Goal: Task Accomplishment & Management: Use online tool/utility

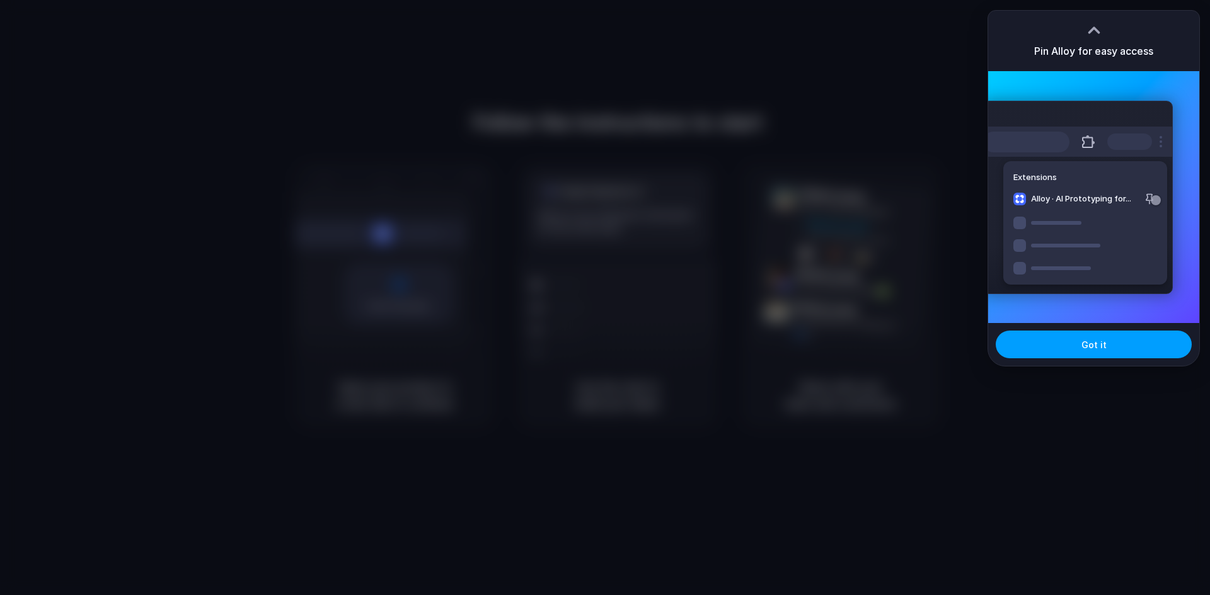
click at [1091, 346] on span "Got it" at bounding box center [1093, 344] width 25 height 13
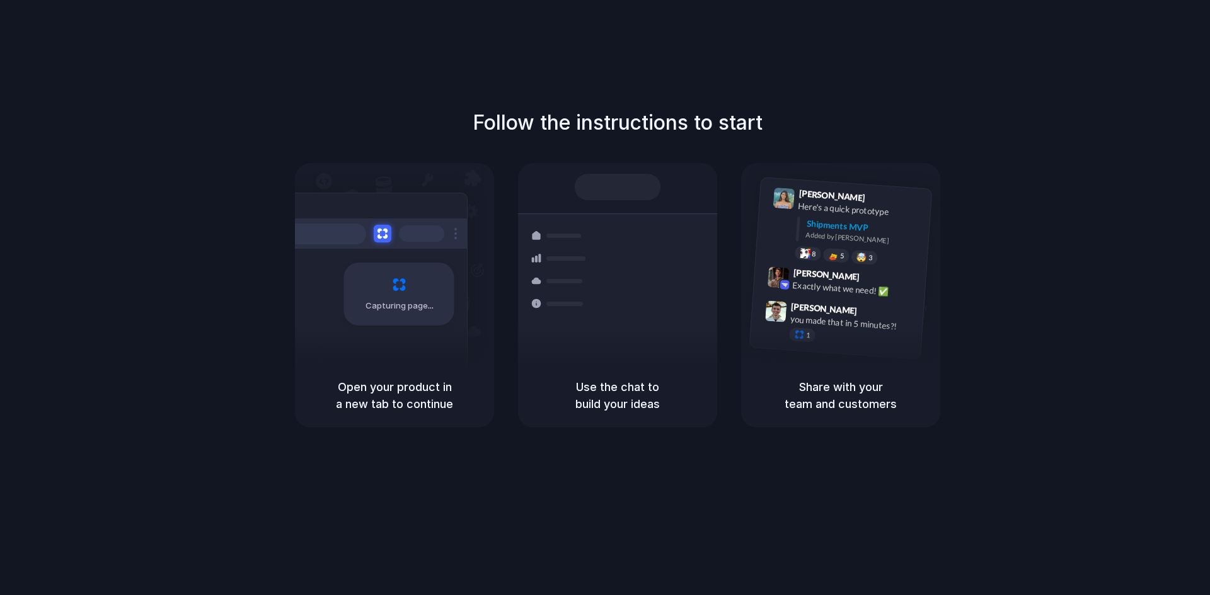
click at [866, 145] on div "Follow the instructions to start Capturing page Open your product in a new tab …" at bounding box center [618, 268] width 1210 height 320
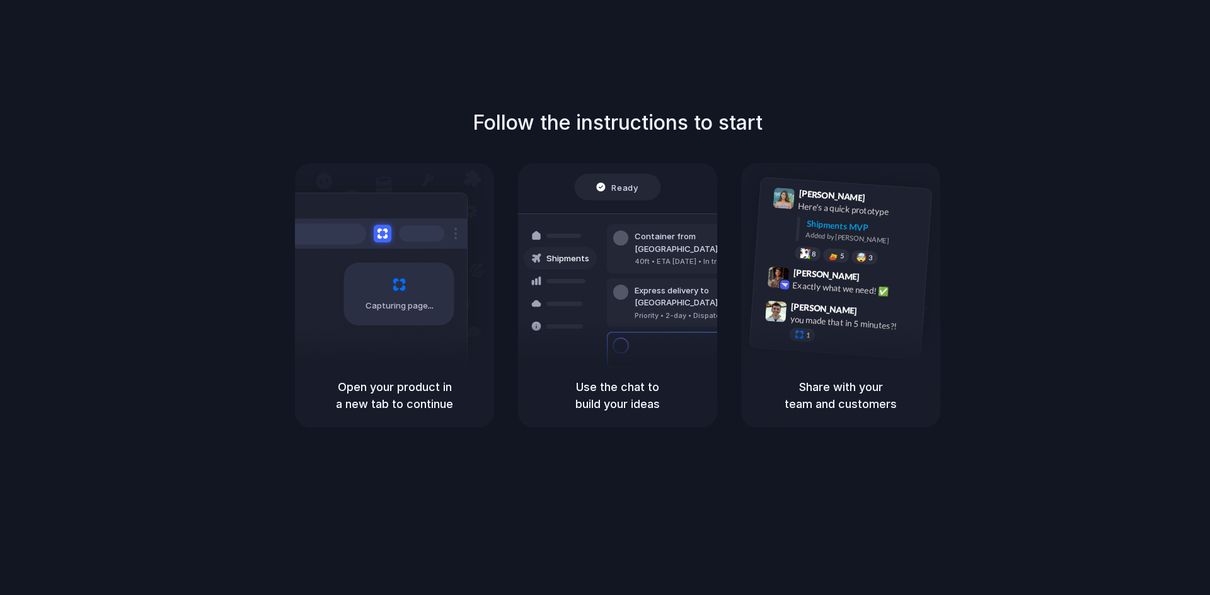
click at [648, 380] on div "Air freight to [GEOGRAPHIC_DATA]" at bounding box center [702, 386] width 136 height 13
click at [890, 286] on div "Exactly what we need! ✅" at bounding box center [855, 289] width 126 height 21
click at [440, 319] on div "Capturing page" at bounding box center [399, 294] width 110 height 63
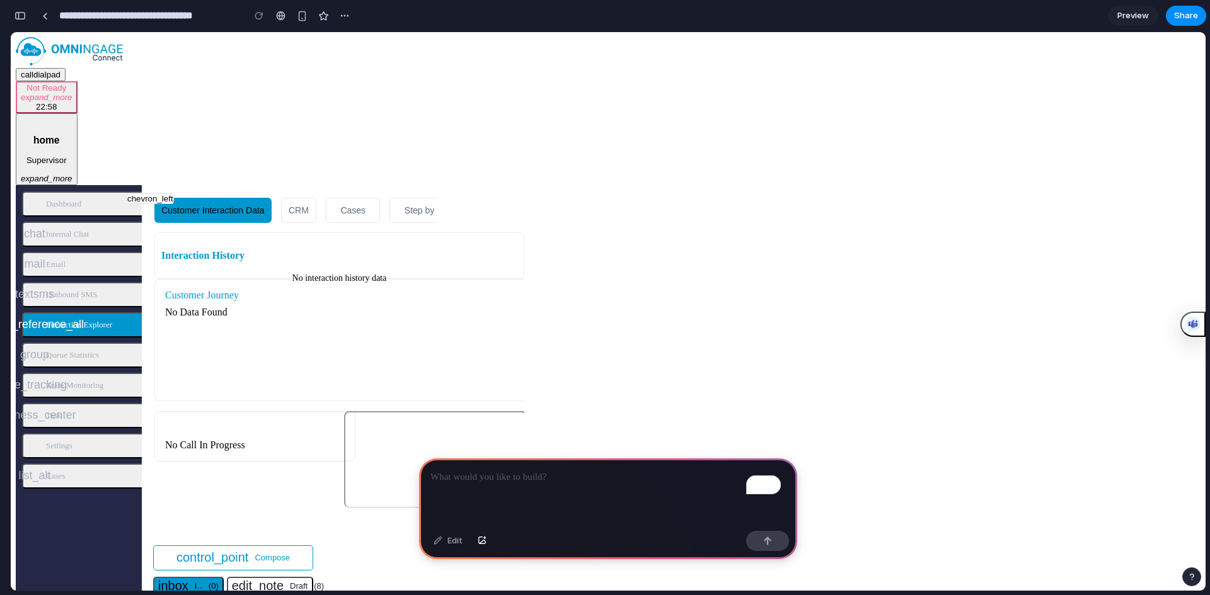
click at [525, 479] on p "To enrich screen reader interactions, please activate Accessibility in Grammarl…" at bounding box center [607, 477] width 355 height 15
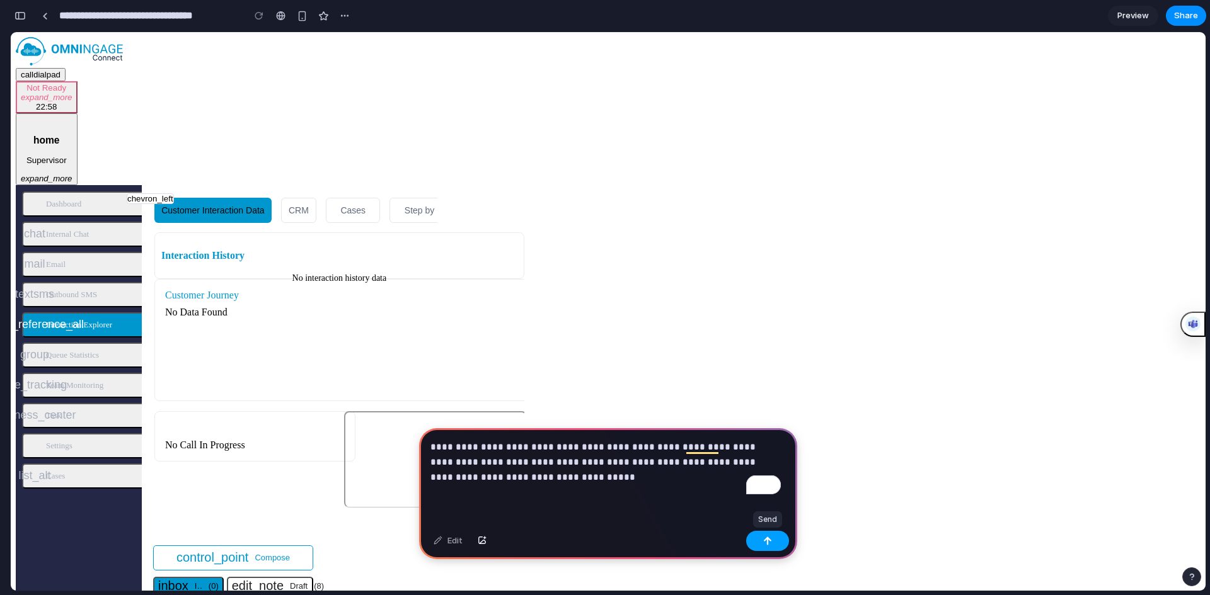
click at [763, 537] on div "button" at bounding box center [767, 541] width 9 height 9
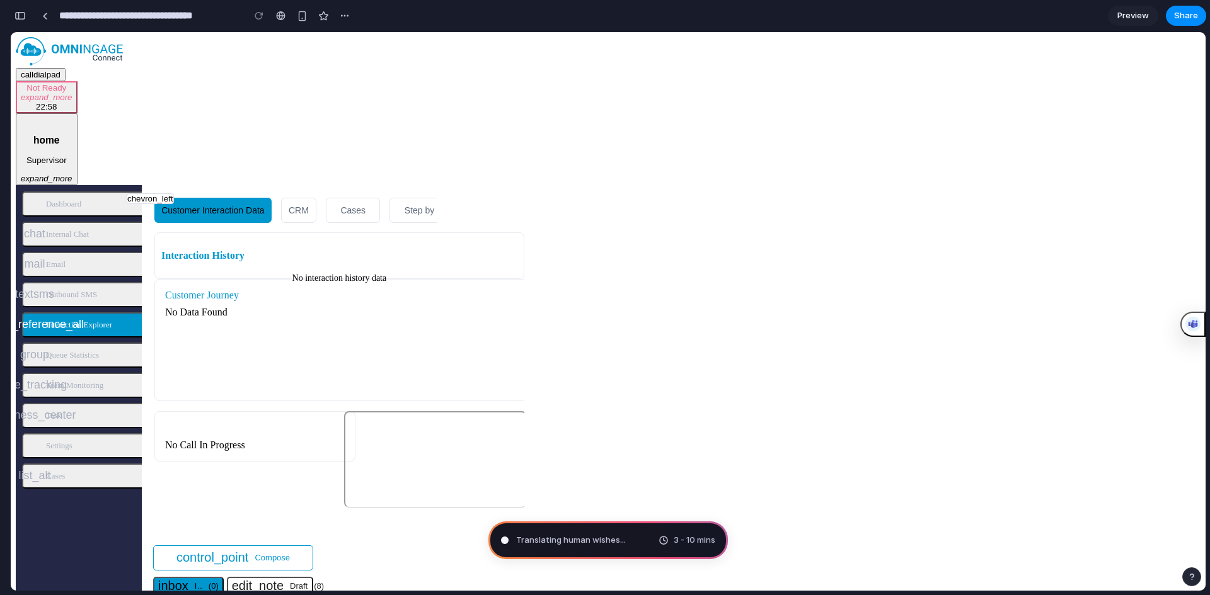
type input "**********"
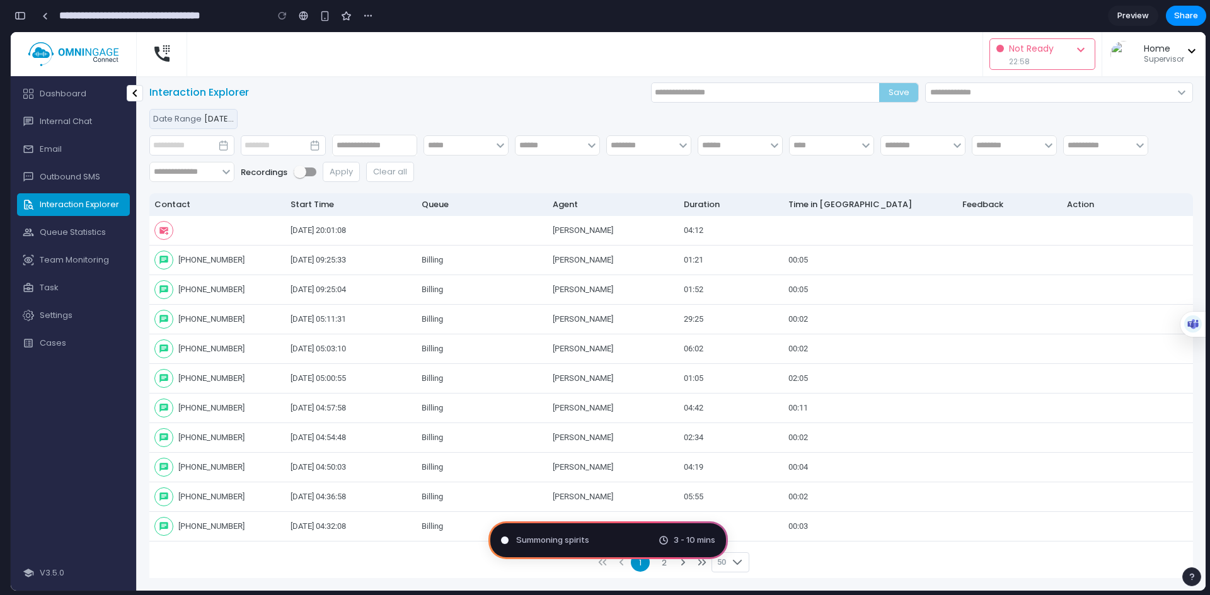
click at [617, 542] on div "Summoning spirits 3 - 10 mins" at bounding box center [607, 541] width 239 height 38
click at [1033, 145] on input "text" at bounding box center [1006, 145] width 69 height 20
click at [961, 145] on span "keyboard_arrow_down" at bounding box center [956, 145] width 15 height 15
click at [932, 164] on div "keyboard_arrow_down keyboard_arrow_down keyboard_arrow_down keyboard_arrow_down…" at bounding box center [670, 158] width 1043 height 47
click at [1188, 51] on icon "expand_more" at bounding box center [1191, 50] width 15 height 15
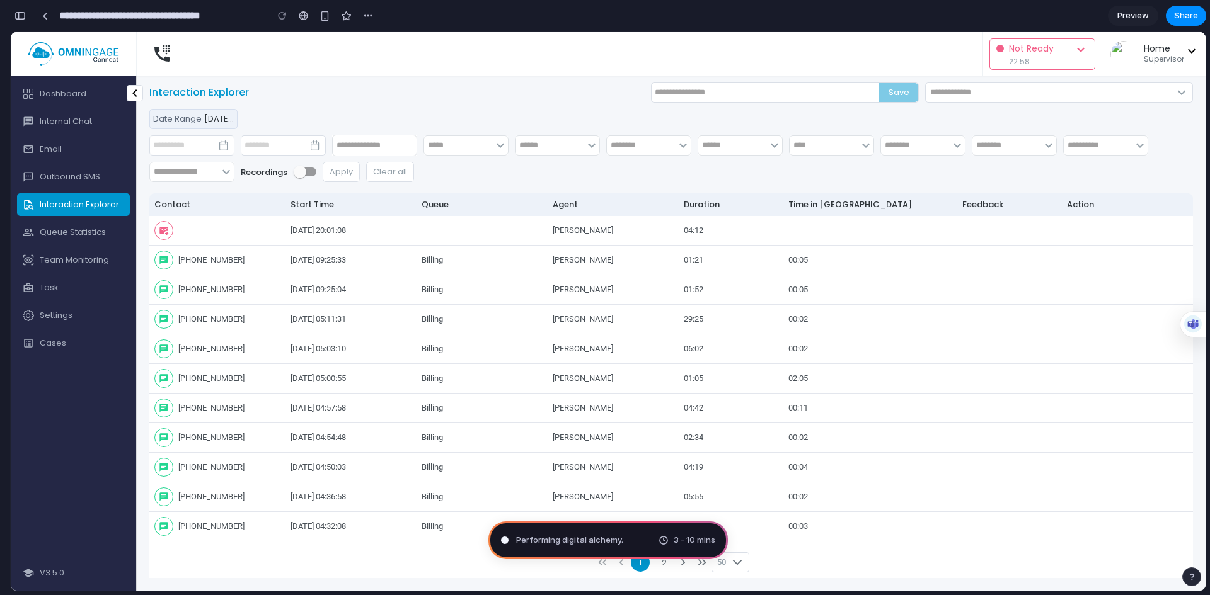
click at [1061, 54] on span "Not Ready" at bounding box center [1041, 49] width 64 height 15
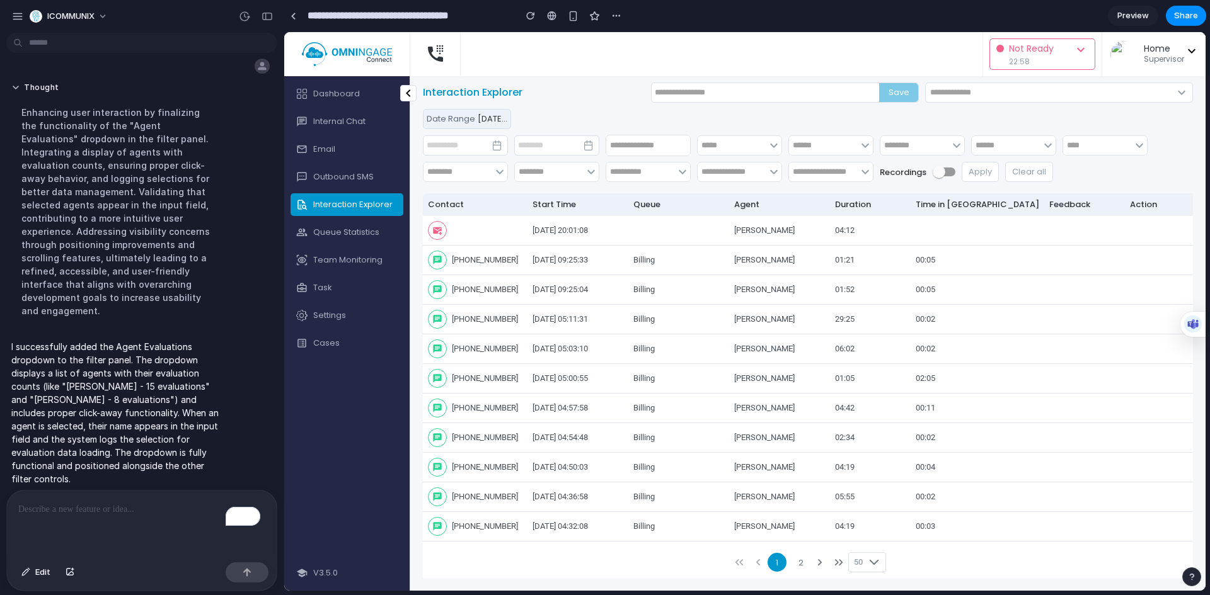
click at [830, 170] on input "text" at bounding box center [823, 172] width 69 height 20
click at [294, 18] on div at bounding box center [293, 16] width 6 height 7
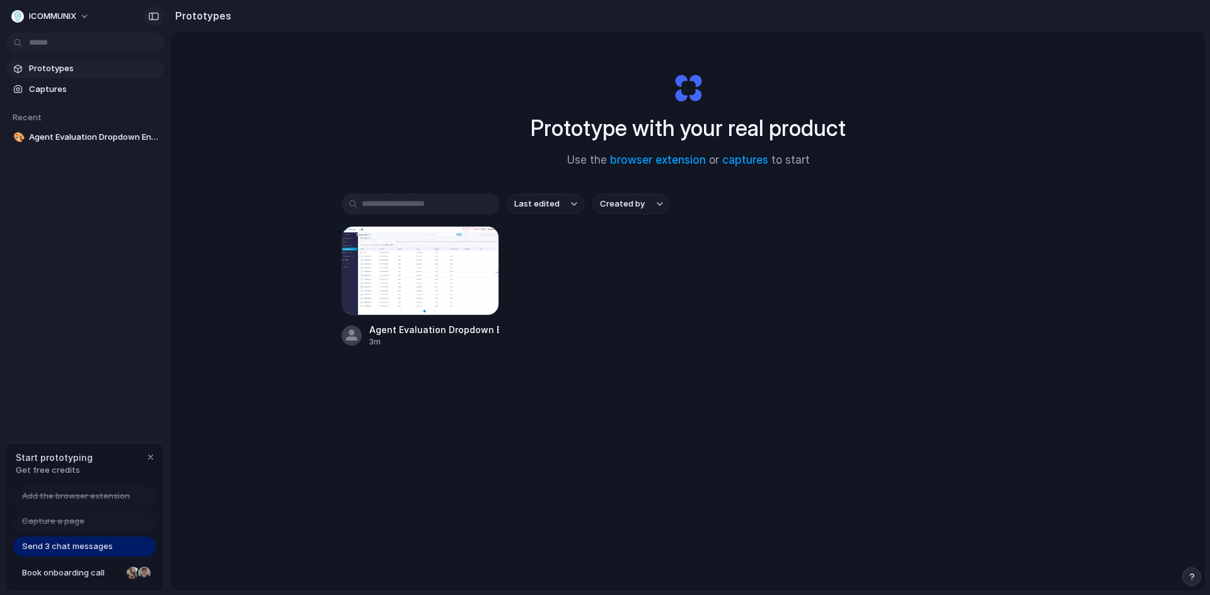
click at [151, 14] on div "button" at bounding box center [153, 16] width 11 height 9
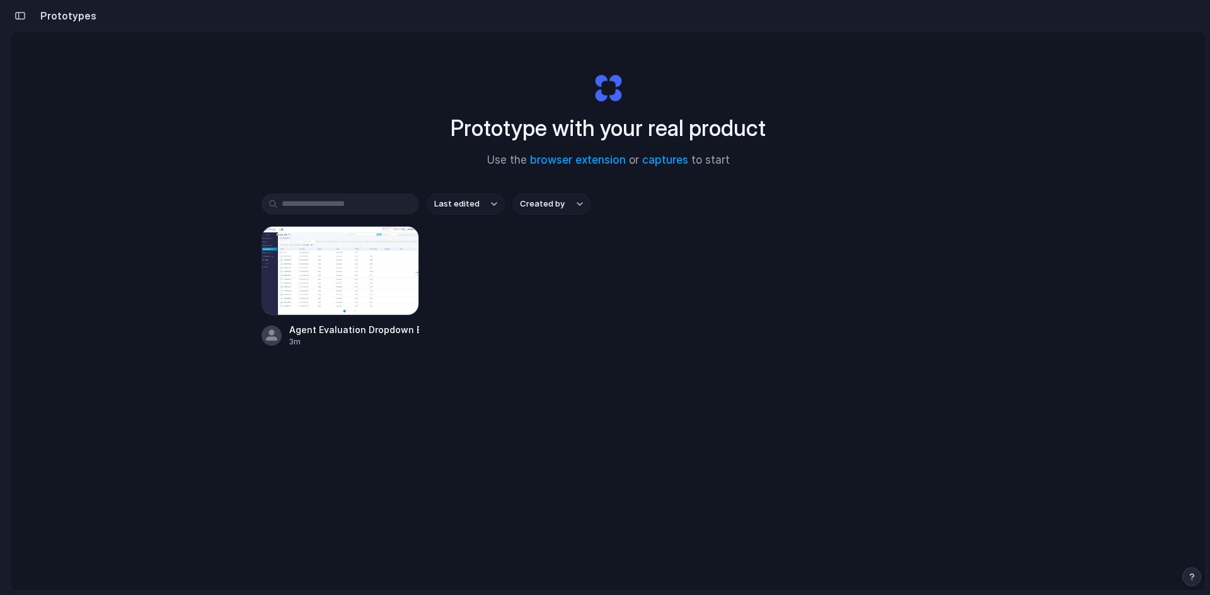
click at [21, 13] on div "button" at bounding box center [19, 15] width 11 height 9
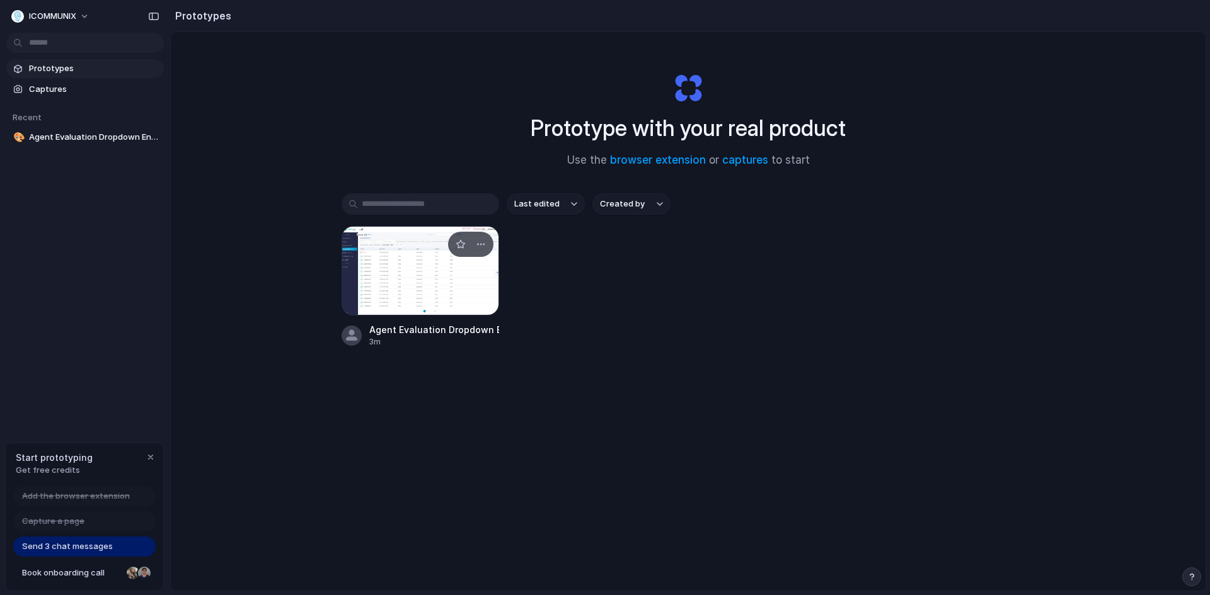
click at [455, 283] on div at bounding box center [419, 270] width 157 height 89
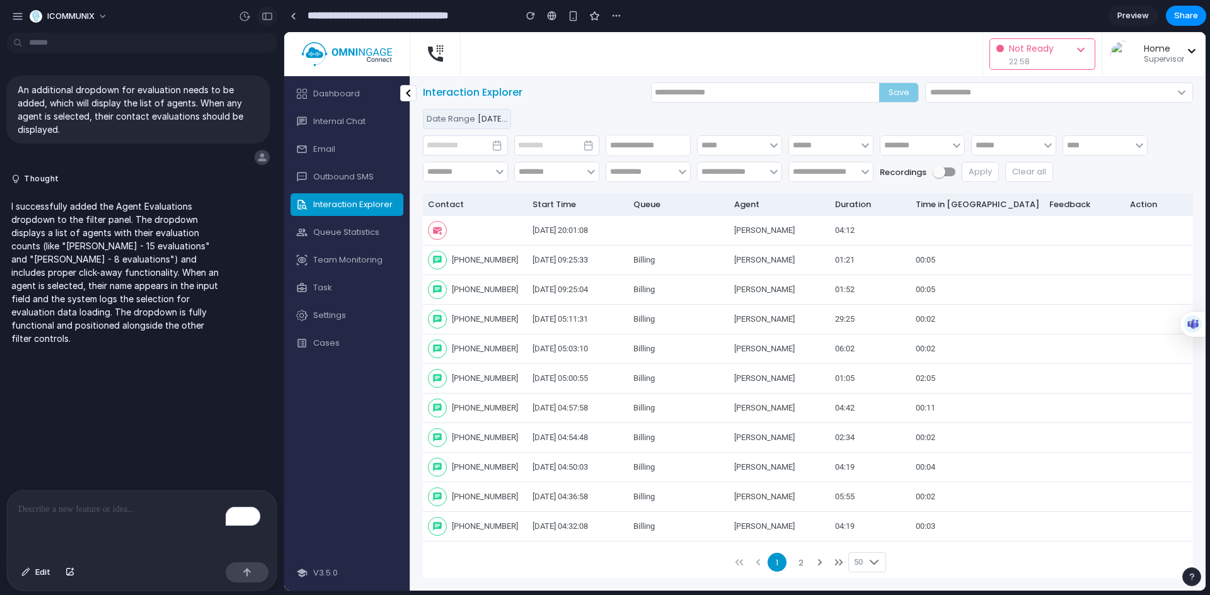
click at [261, 15] on div "button" at bounding box center [266, 16] width 11 height 9
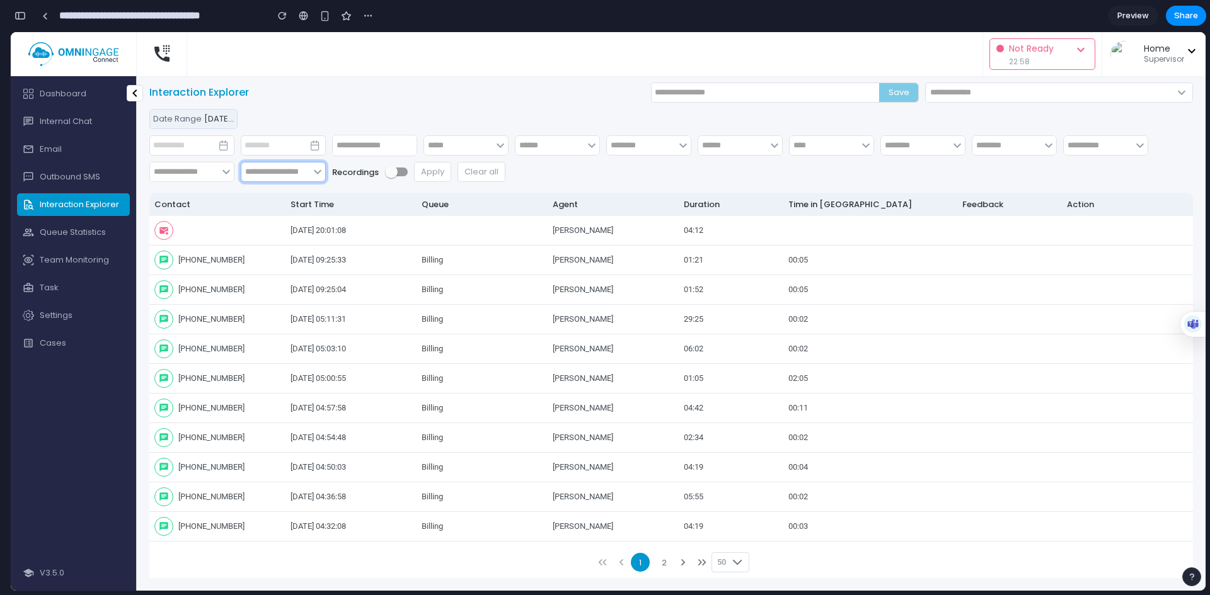
click at [311, 175] on span "keyboard_arrow_down" at bounding box center [317, 171] width 15 height 15
click at [333, 200] on span "15 evaluations" at bounding box center [364, 195] width 63 height 14
click at [295, 176] on input "text" at bounding box center [275, 172] width 69 height 20
click at [270, 229] on span "umar khalid" at bounding box center [291, 221] width 84 height 15
click at [281, 171] on input "text" at bounding box center [275, 172] width 69 height 20
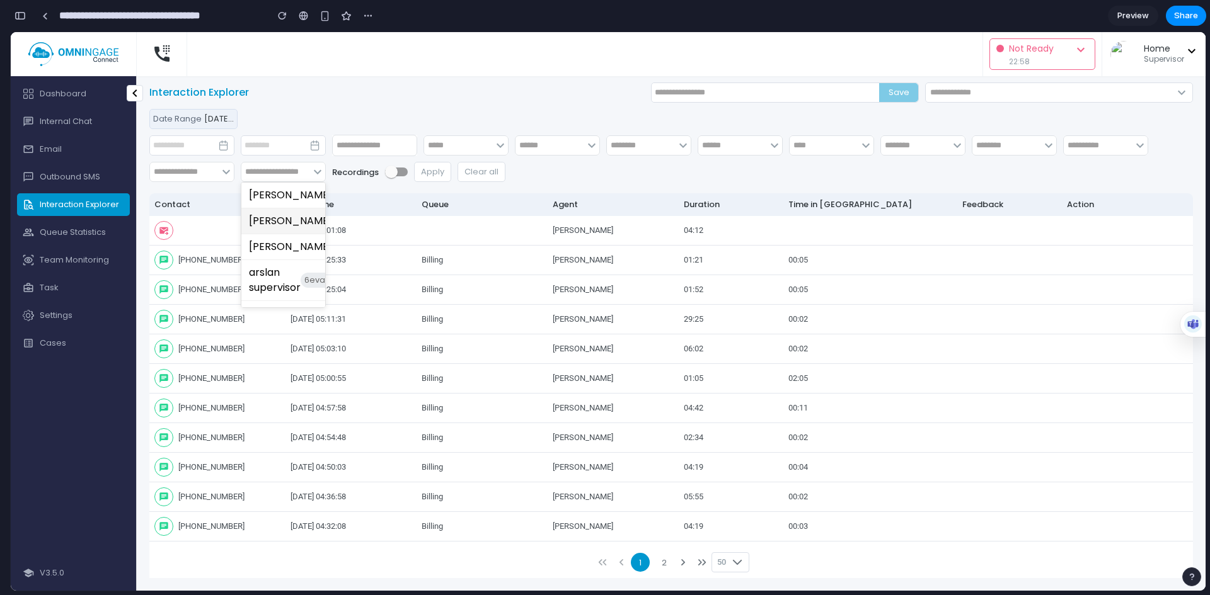
click at [252, 229] on span "umar khalid" at bounding box center [291, 221] width 84 height 15
click at [278, 177] on input "text" at bounding box center [275, 172] width 69 height 20
click at [267, 229] on span "umar khalid" at bounding box center [291, 221] width 84 height 15
click at [271, 165] on input "text" at bounding box center [275, 172] width 69 height 20
click at [333, 254] on span "12 evaluations" at bounding box center [364, 246] width 63 height 14
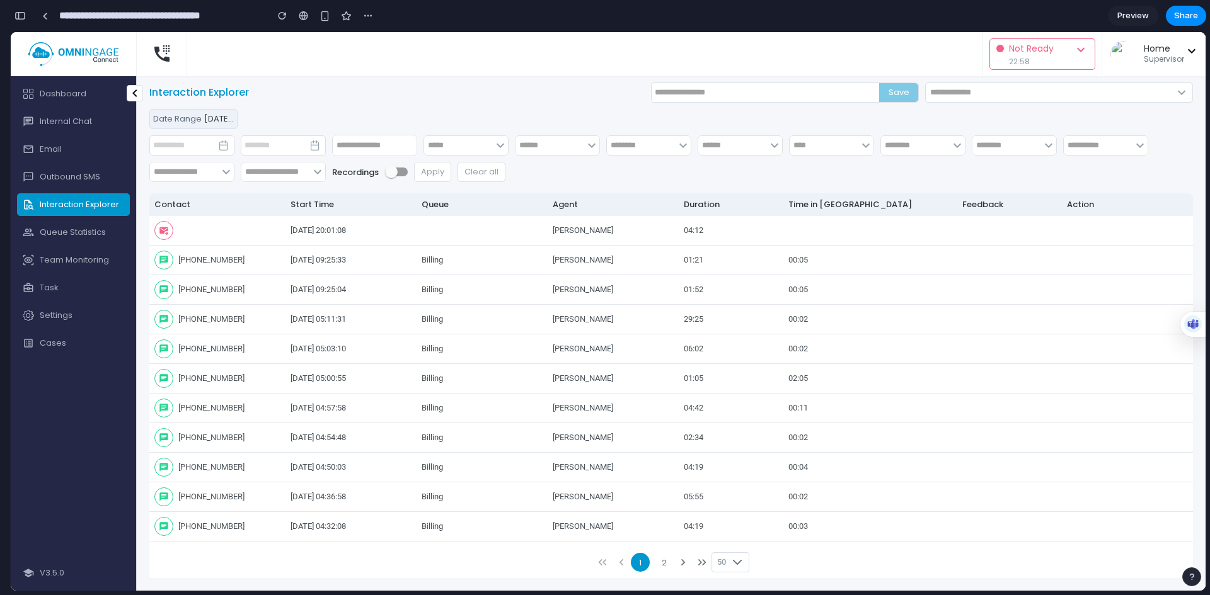
click at [305, 169] on input "text" at bounding box center [275, 172] width 69 height 20
click at [333, 254] on span "12 evaluations" at bounding box center [364, 246] width 63 height 14
click at [292, 170] on input "text" at bounding box center [275, 172] width 69 height 20
